Goal: Check status

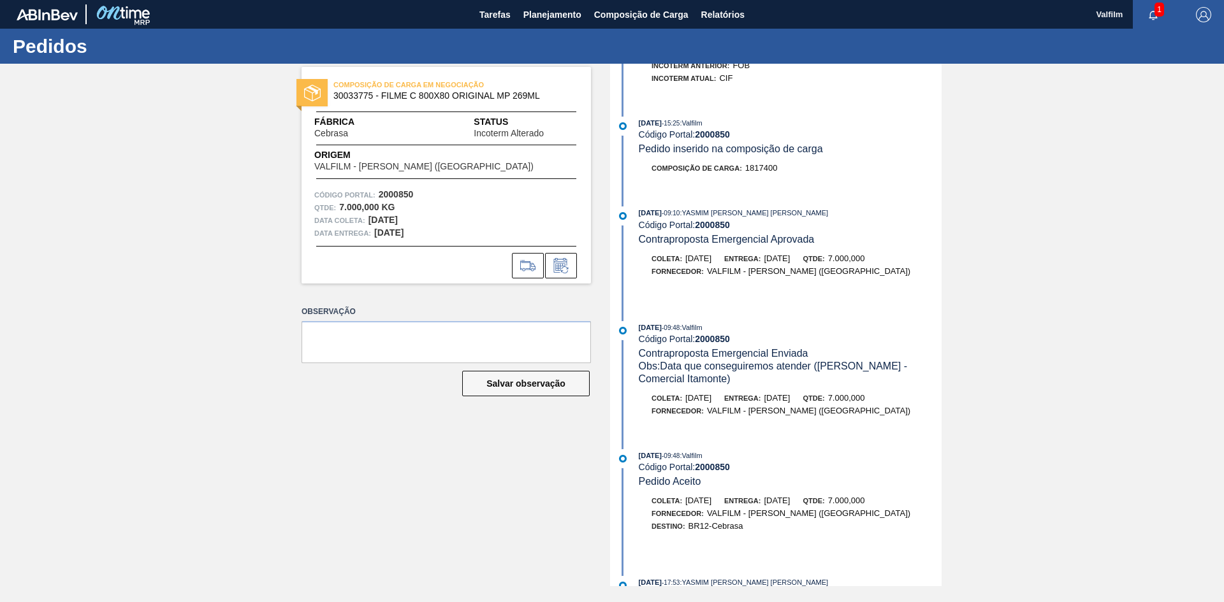
scroll to position [226, 0]
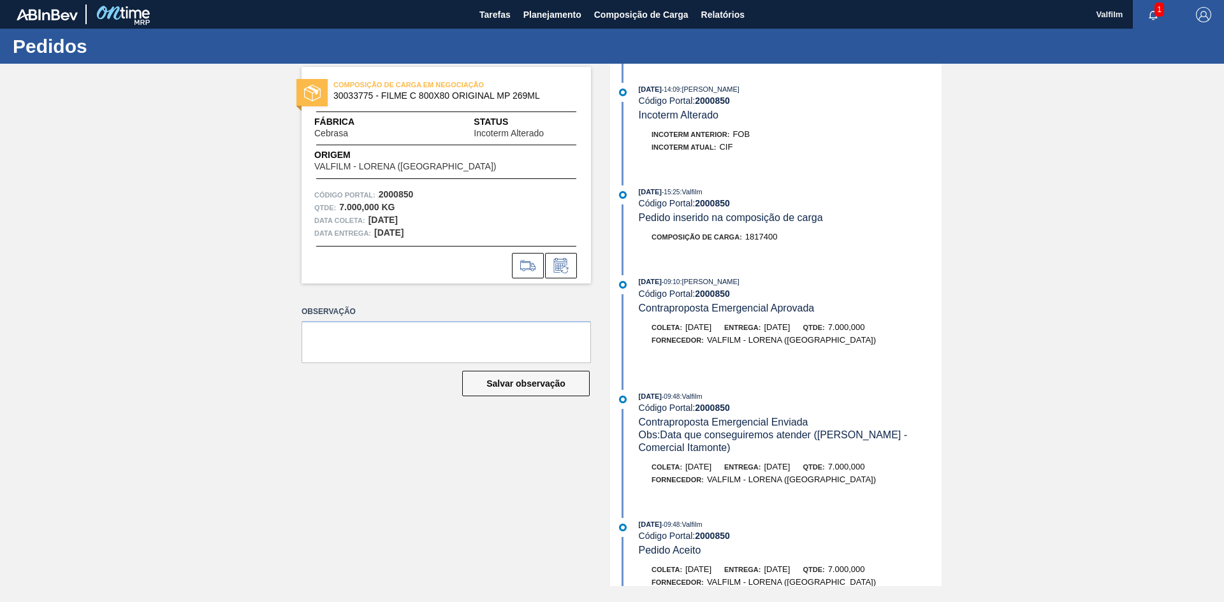
click at [222, 257] on div "COMPOSIÇÃO DE CARGA EM NEGOCIAÇÃO 30033775 - FILME C 800X80 ORIGINAL MP 269ML F…" at bounding box center [612, 325] width 1224 height 523
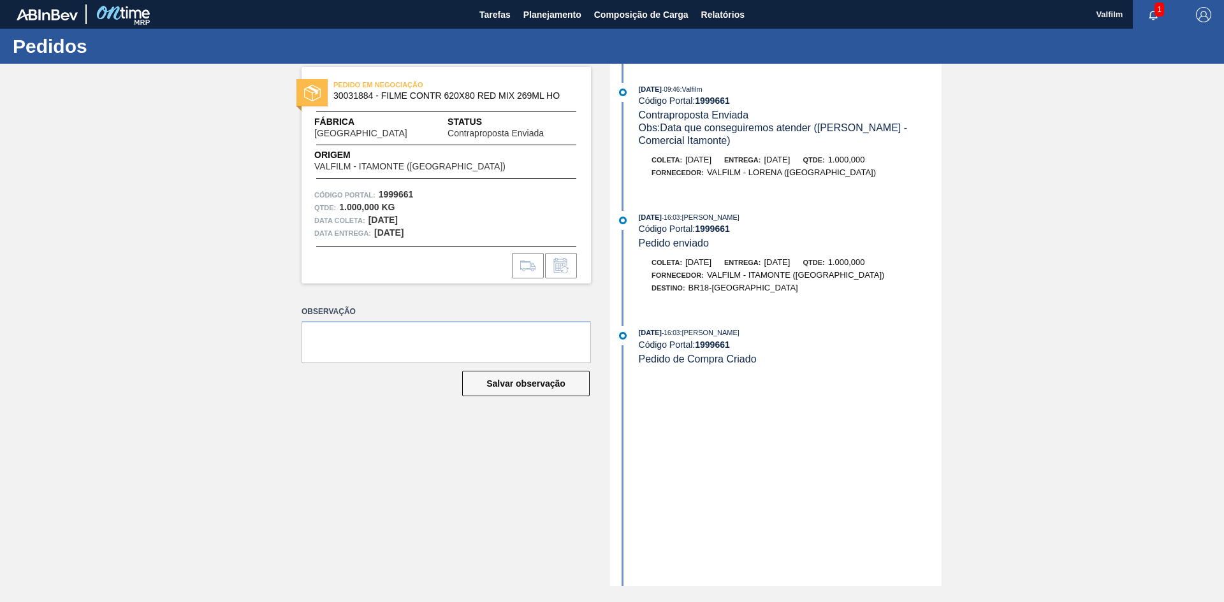
click at [143, 210] on div "PEDIDO EM NEGOCIAÇÃO 30031884 - FILME CONTR 620X80 RED MIX 269ML HO Fábrica Per…" at bounding box center [612, 325] width 1224 height 523
click at [98, 215] on div "PEDIDO EM NEGOCIAÇÃO 30031884 - FILME CONTR 620X80 RED MIX 269ML HO Fábrica Per…" at bounding box center [612, 325] width 1224 height 523
click at [236, 253] on div "PEDIDO EM NEGOCIAÇÃO 30031884 - FILME CONTR 620X80 RED MIX 269ML HO Fábrica Per…" at bounding box center [612, 325] width 1224 height 523
click at [166, 175] on div "PEDIDO EM NEGOCIAÇÃO 30031884 - FILME CONTR 620X80 RED MIX 269ML HO Fábrica Per…" at bounding box center [612, 325] width 1224 height 523
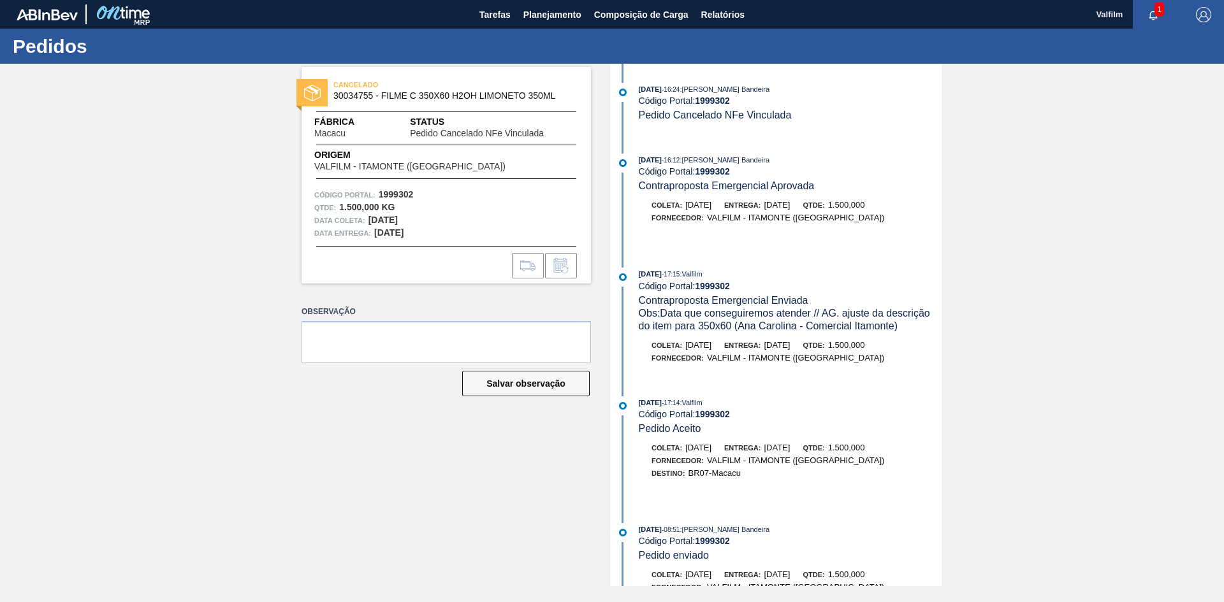
click at [248, 214] on div "CANCELADO 30034755 - FILME C 350X60 H2OH LIMONETO 350ML Fábrica Macacu Status P…" at bounding box center [612, 325] width 1224 height 523
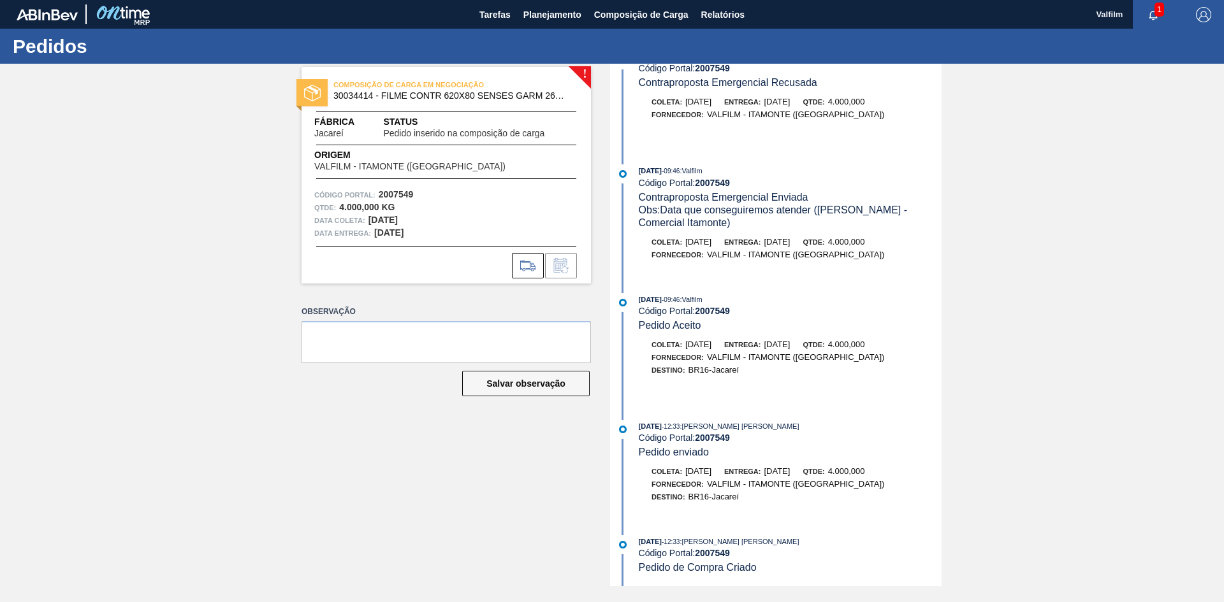
scroll to position [136, 0]
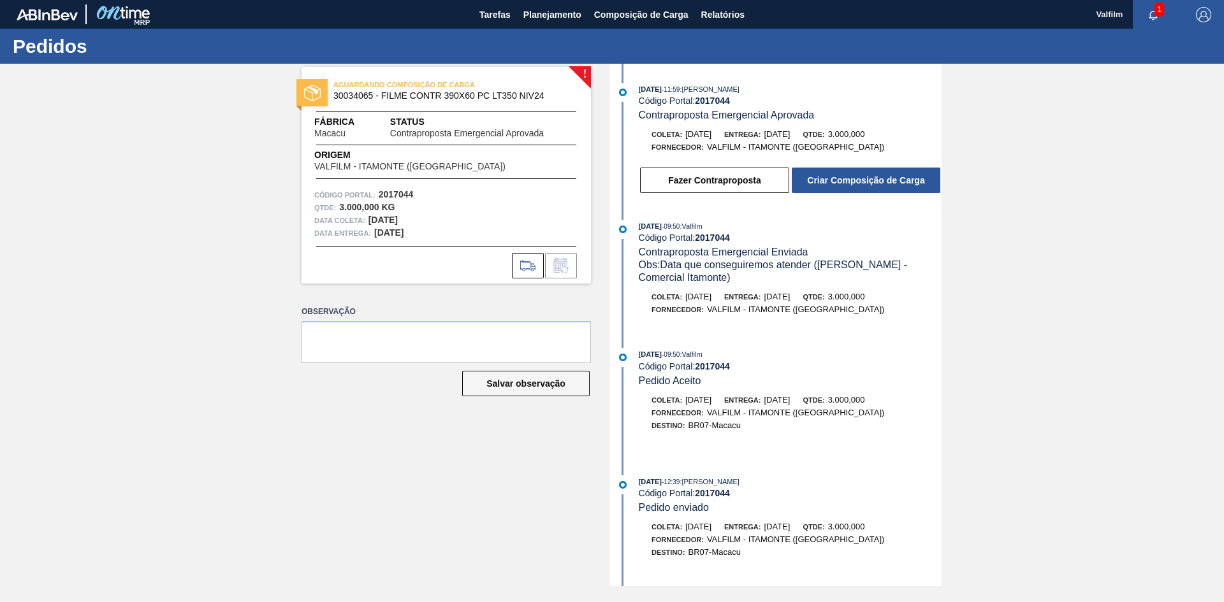
scroll to position [56, 0]
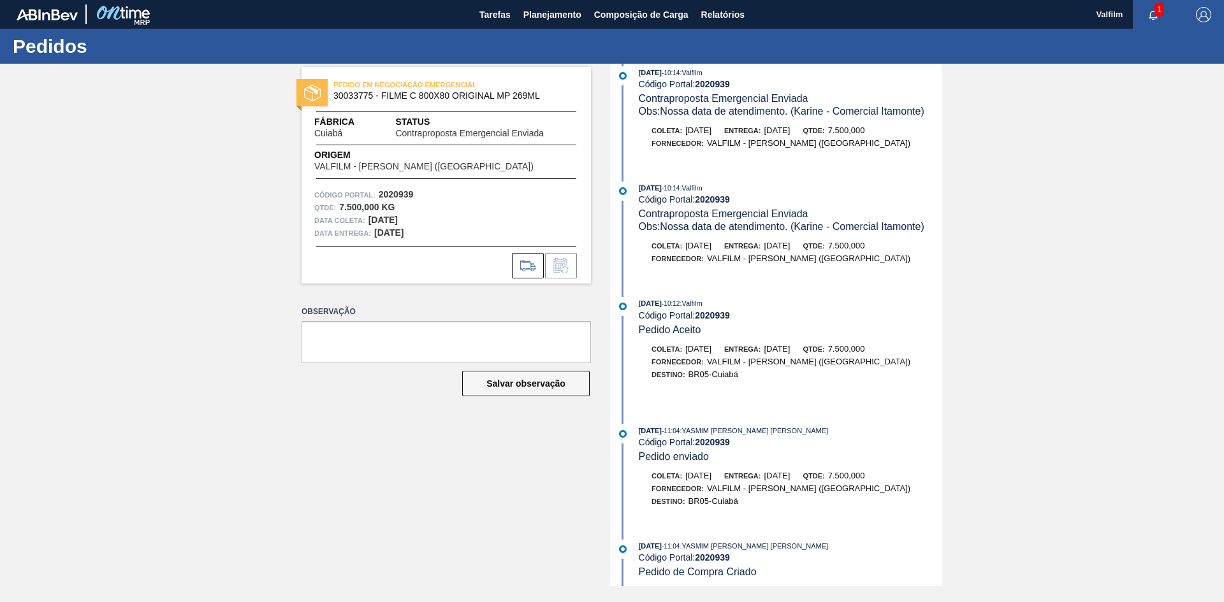
scroll to position [22, 0]
